Goal: Transaction & Acquisition: Purchase product/service

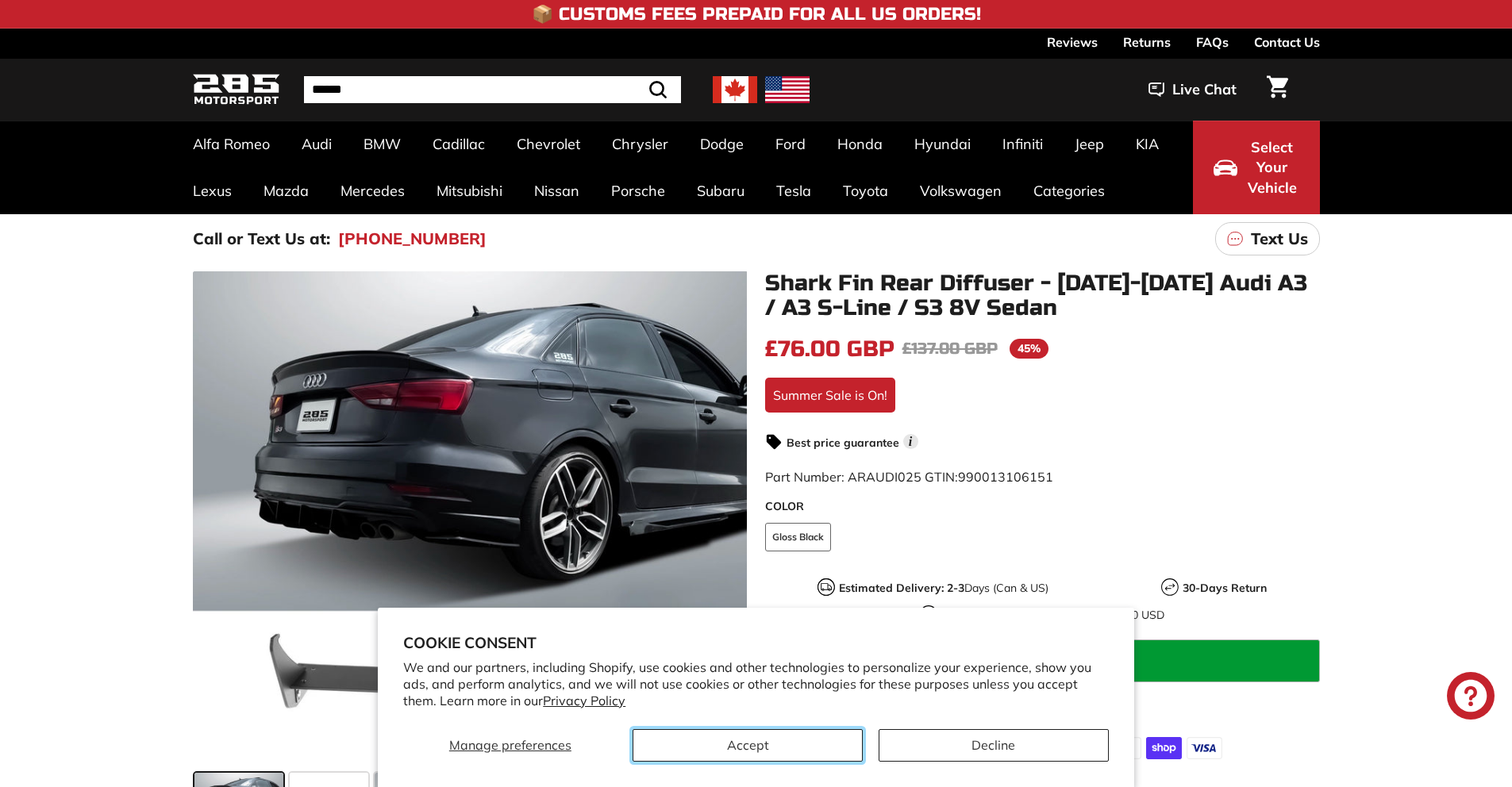
scroll to position [197, 0]
click at [789, 744] on button "Accept" at bounding box center [748, 745] width 230 height 32
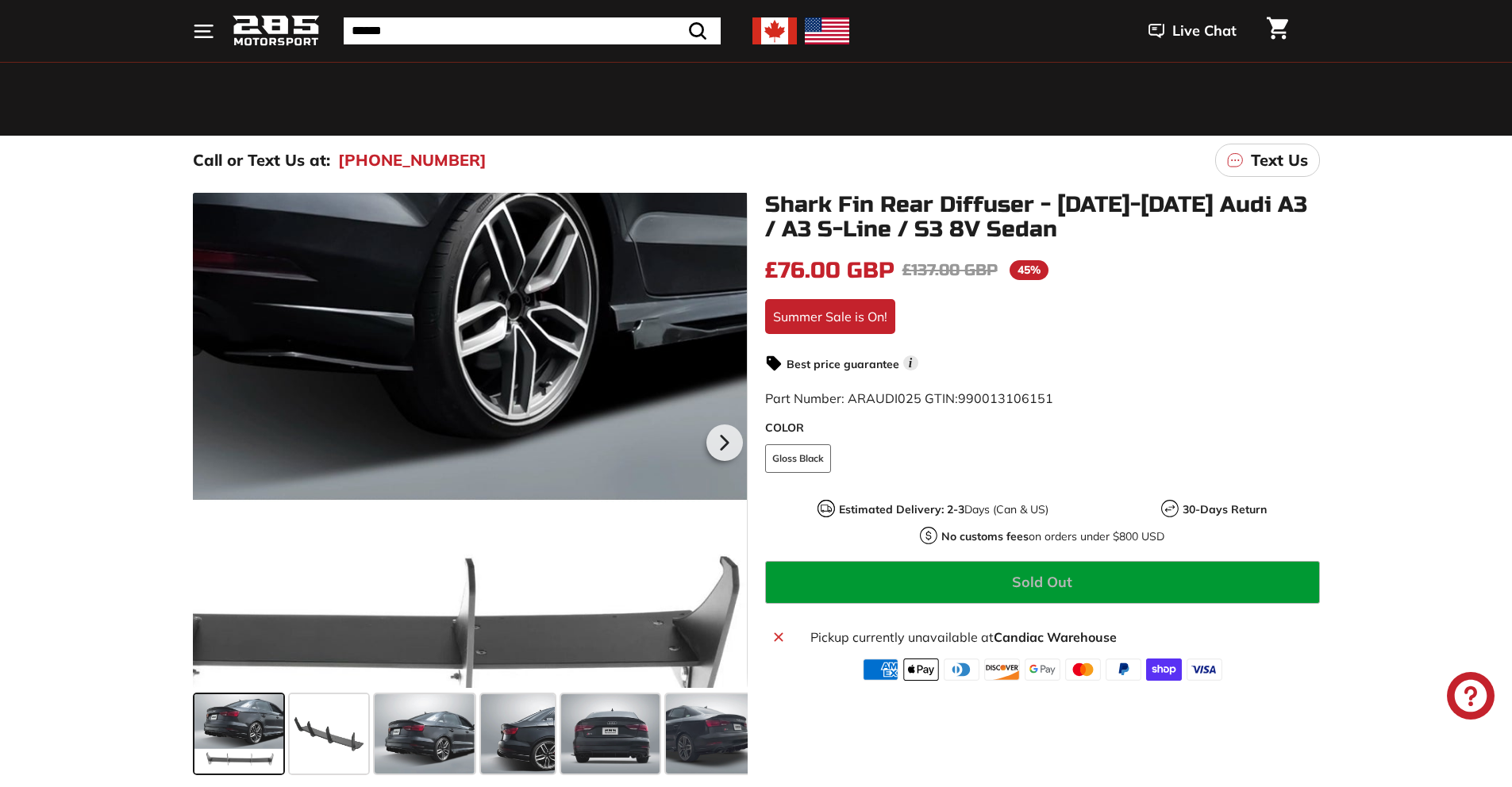
scroll to position [128, 0]
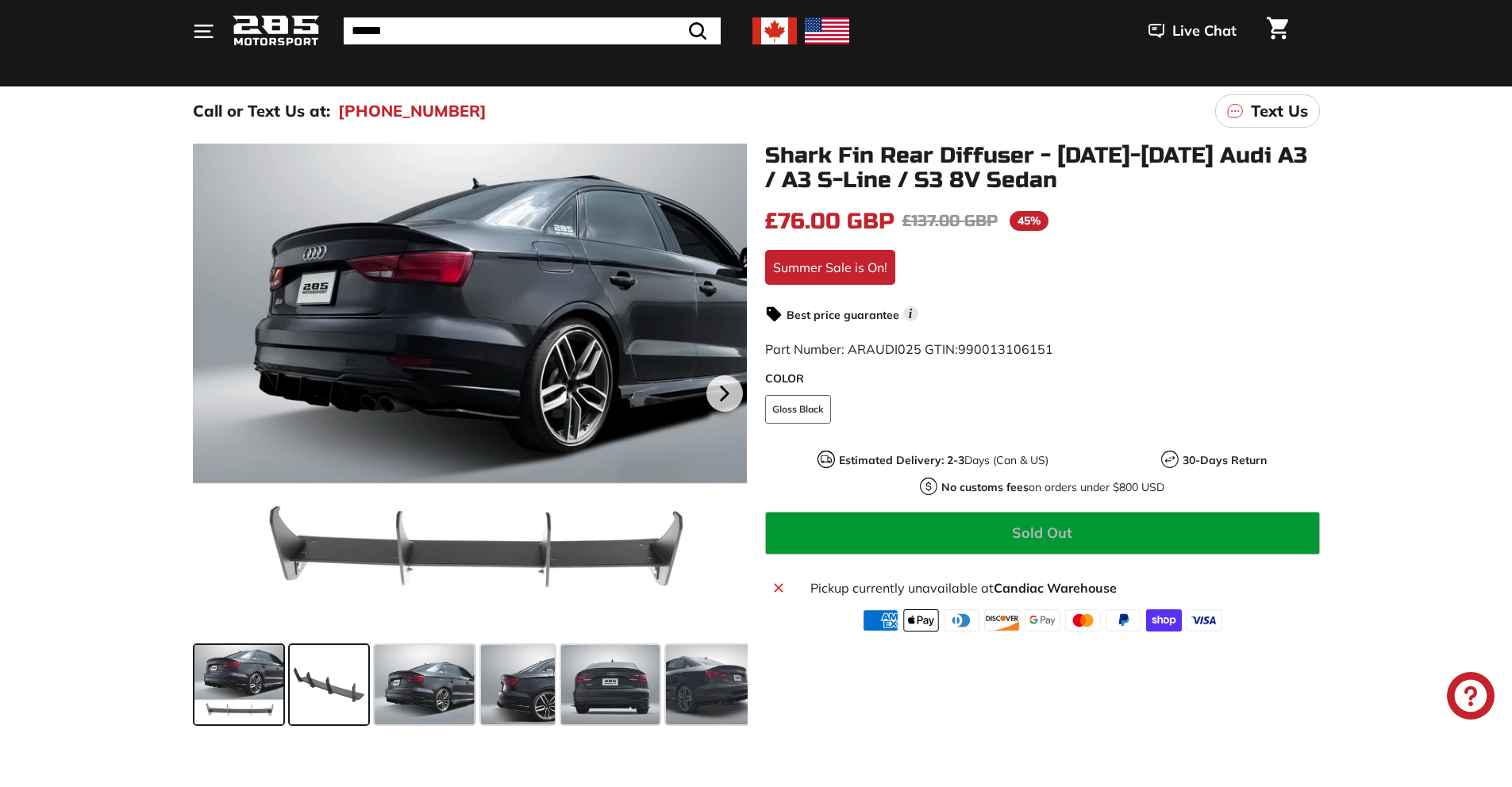
click at [345, 691] on span at bounding box center [329, 684] width 79 height 79
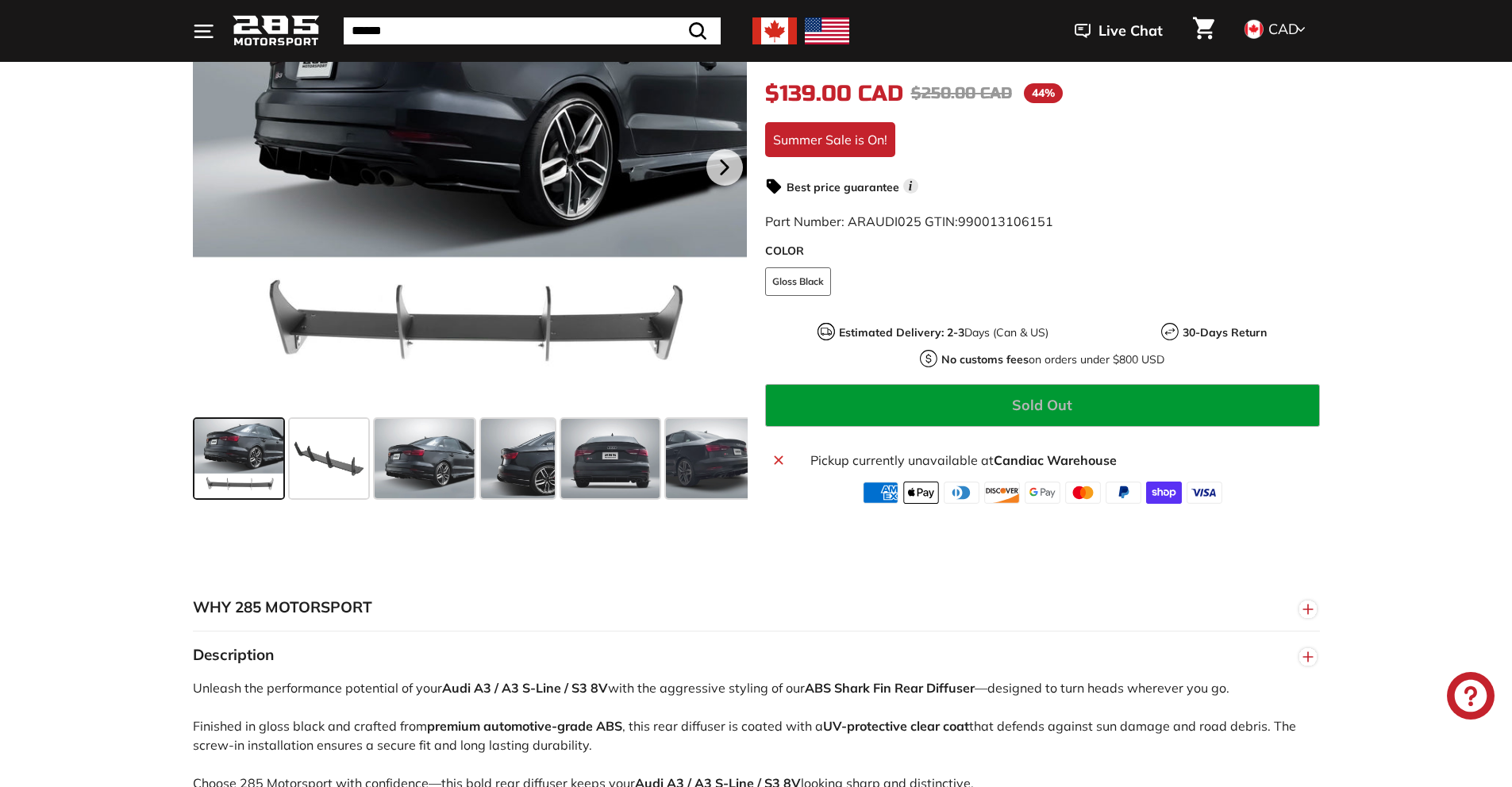
scroll to position [354, 0]
click at [336, 466] on div "Close dialog UNLOCK 10% Off Sign up to receive 10% off your first order and exc…" at bounding box center [756, 393] width 1512 height 787
click at [336, 466] on span at bounding box center [329, 459] width 79 height 79
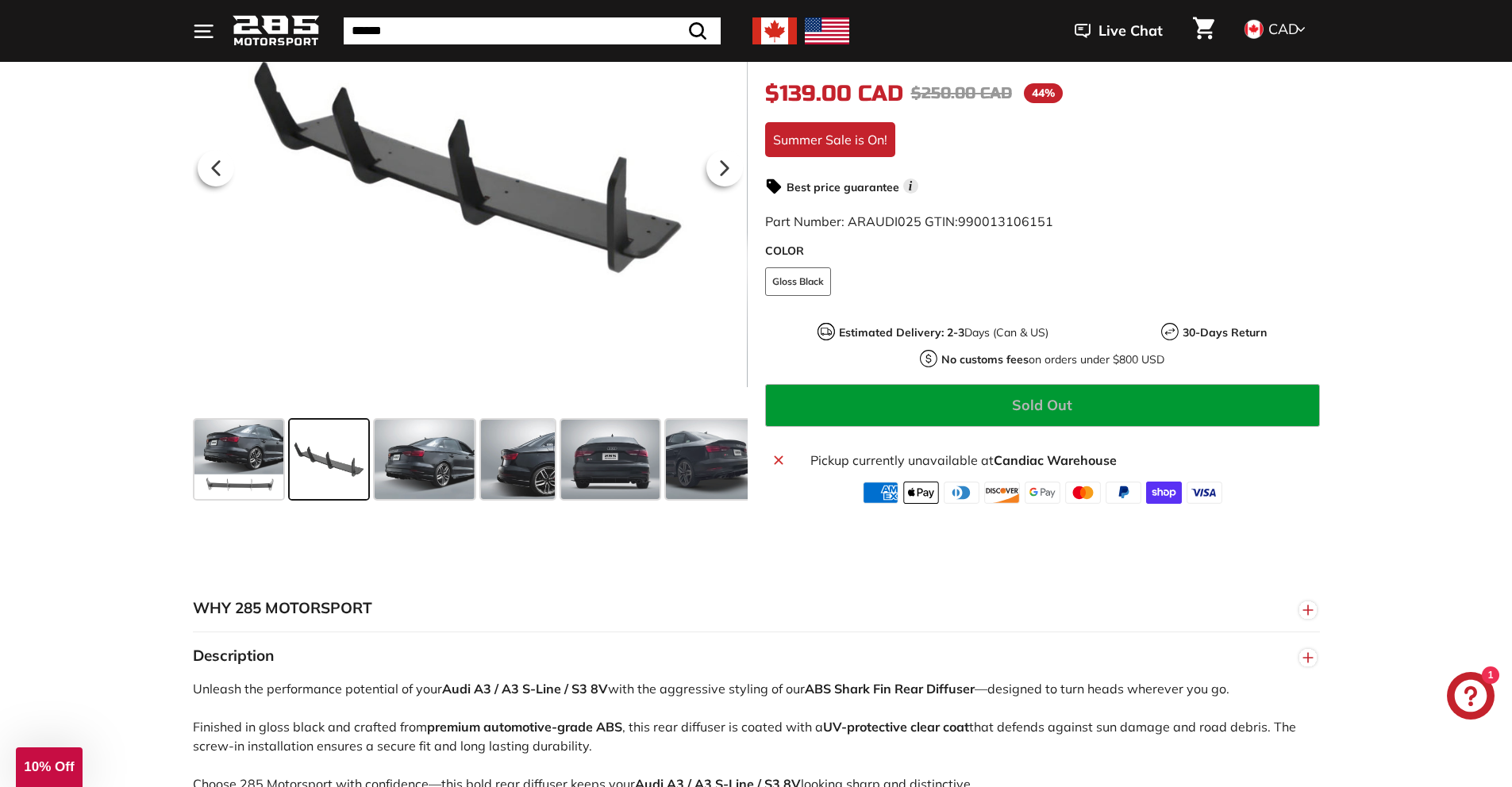
scroll to position [197, 0]
